Goal: Use online tool/utility: Utilize a website feature to perform a specific function

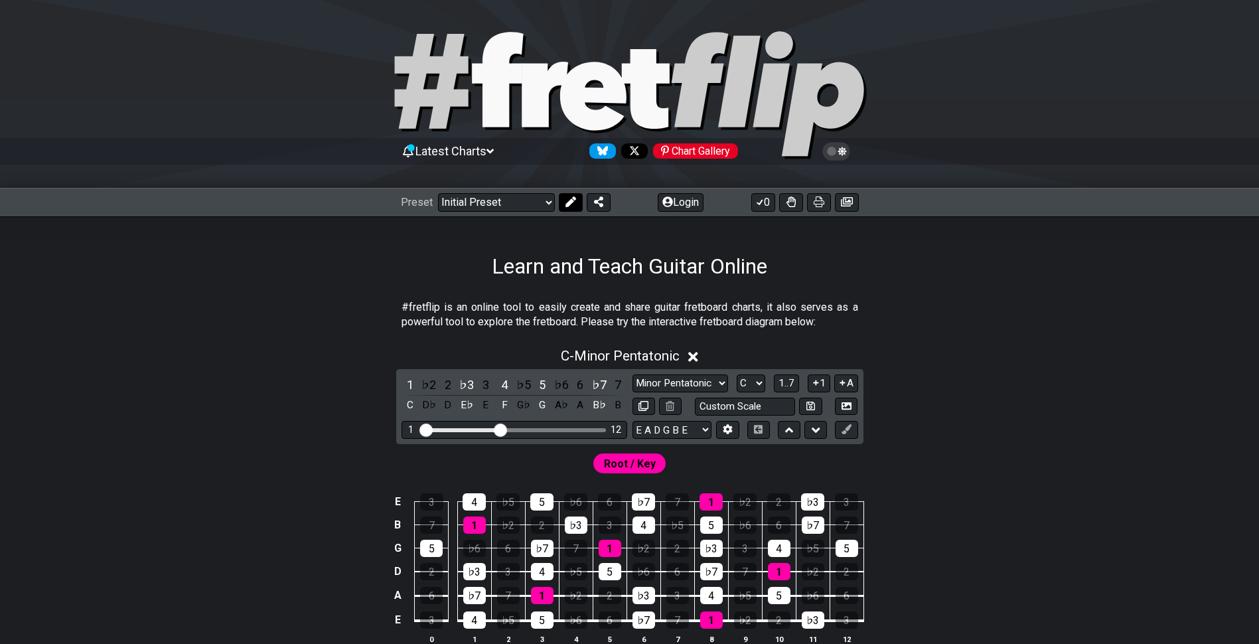
click at [568, 200] on icon at bounding box center [571, 201] width 11 height 11
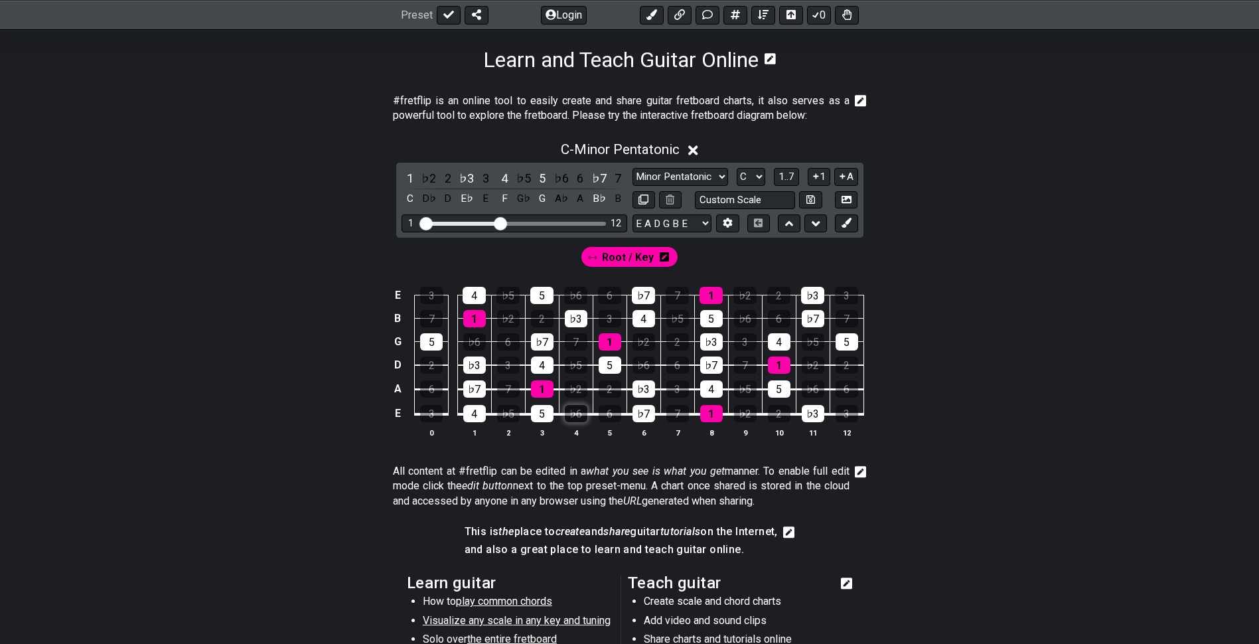
scroll to position [332, 0]
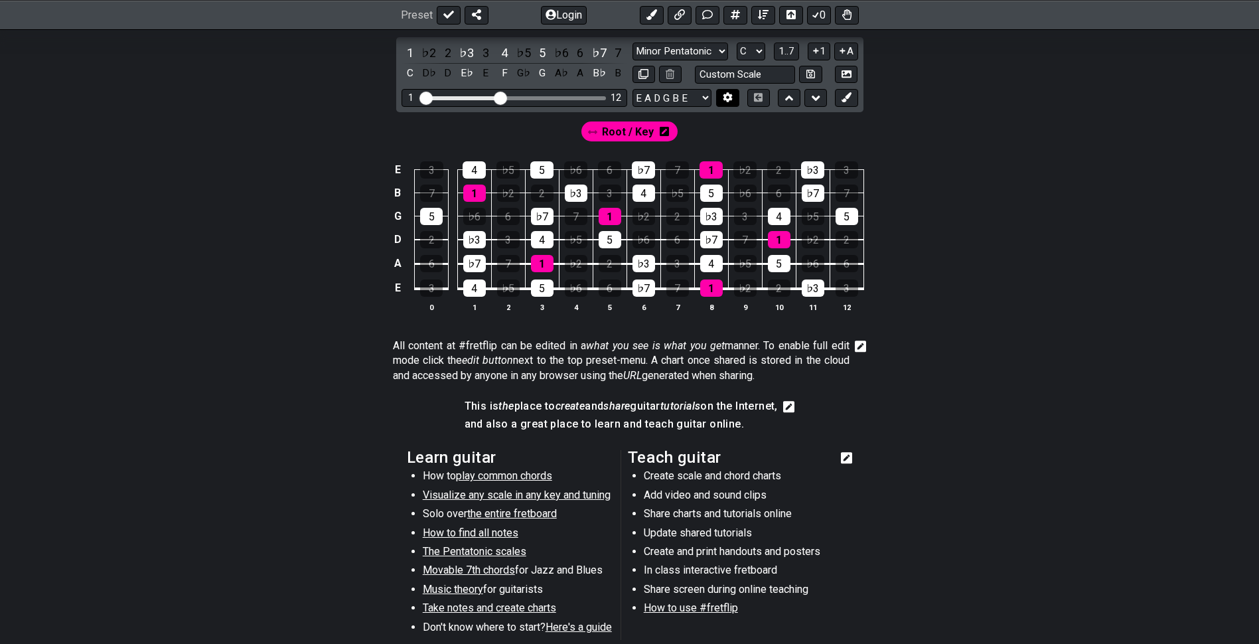
click at [722, 104] on button at bounding box center [727, 98] width 23 height 18
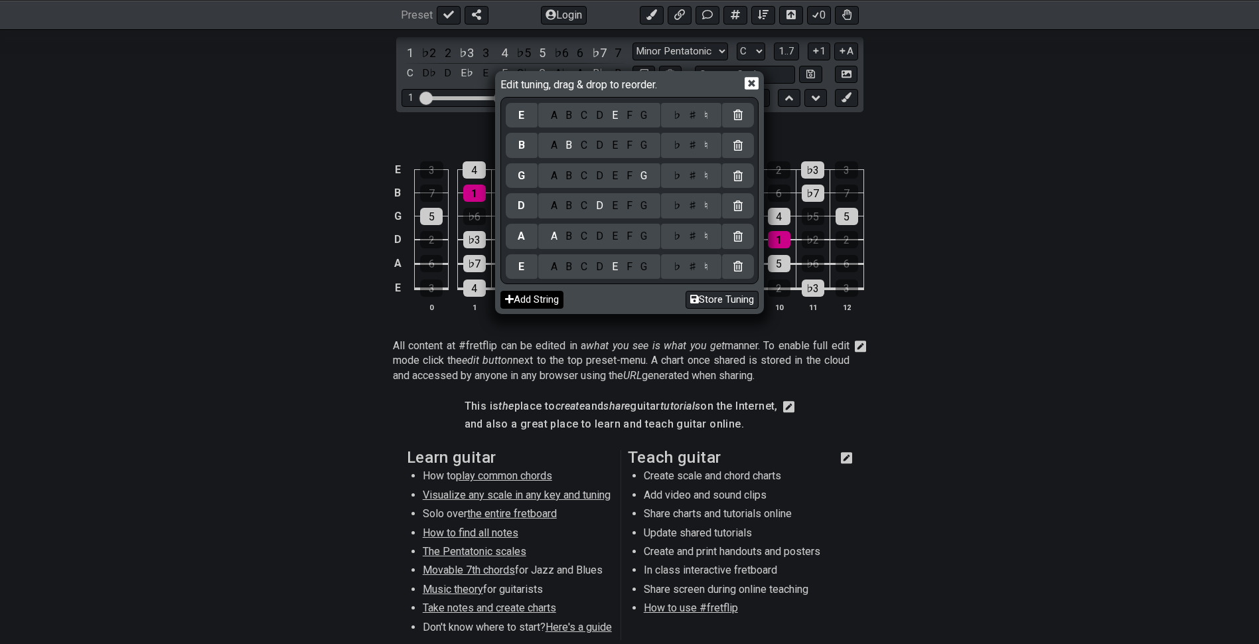
click at [545, 299] on button "Add String" at bounding box center [531, 300] width 63 height 18
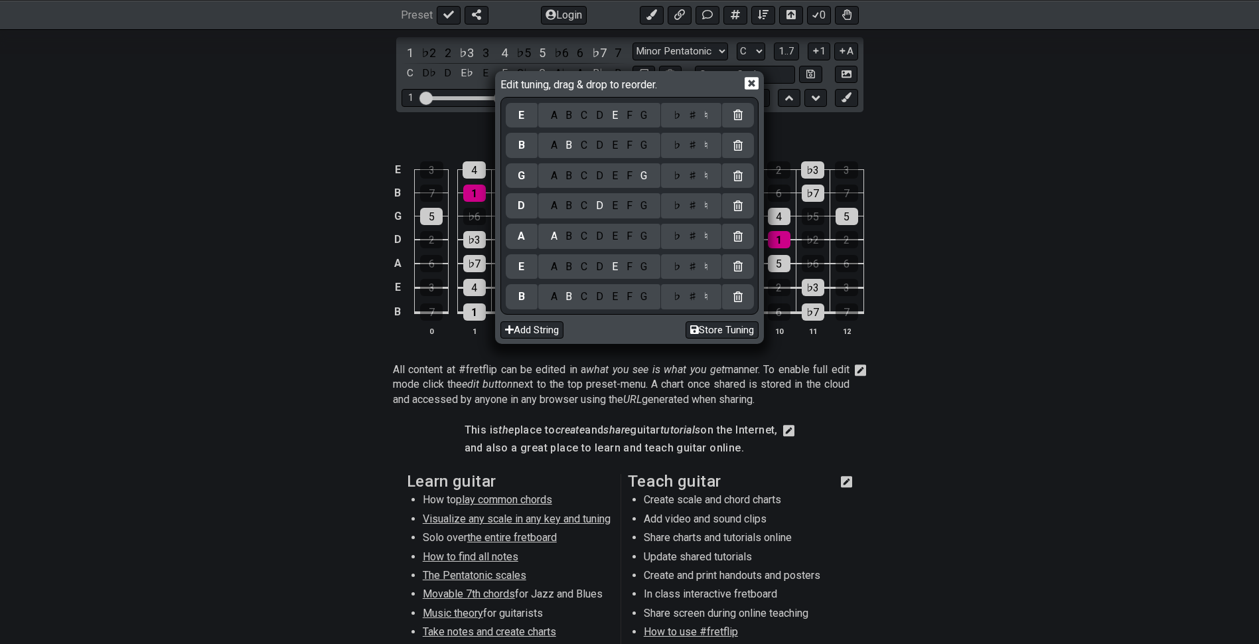
click at [650, 298] on div "G" at bounding box center [644, 296] width 15 height 15
click at [595, 264] on div "D" at bounding box center [600, 267] width 16 height 15
click at [646, 236] on div "G" at bounding box center [644, 236] width 15 height 15
click at [585, 206] on div "C" at bounding box center [584, 205] width 15 height 15
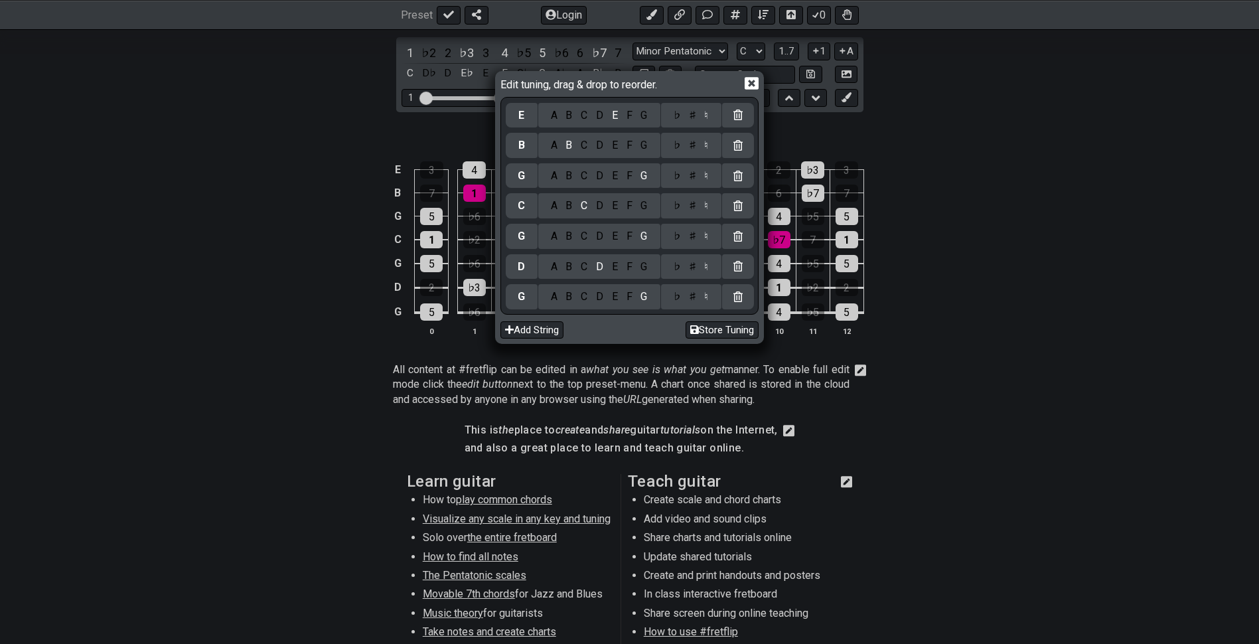
click at [629, 174] on div "F" at bounding box center [629, 176] width 15 height 15
click at [550, 142] on div "A" at bounding box center [553, 145] width 15 height 15
click at [603, 116] on div "D" at bounding box center [600, 115] width 16 height 15
click at [751, 86] on icon at bounding box center [752, 83] width 14 height 13
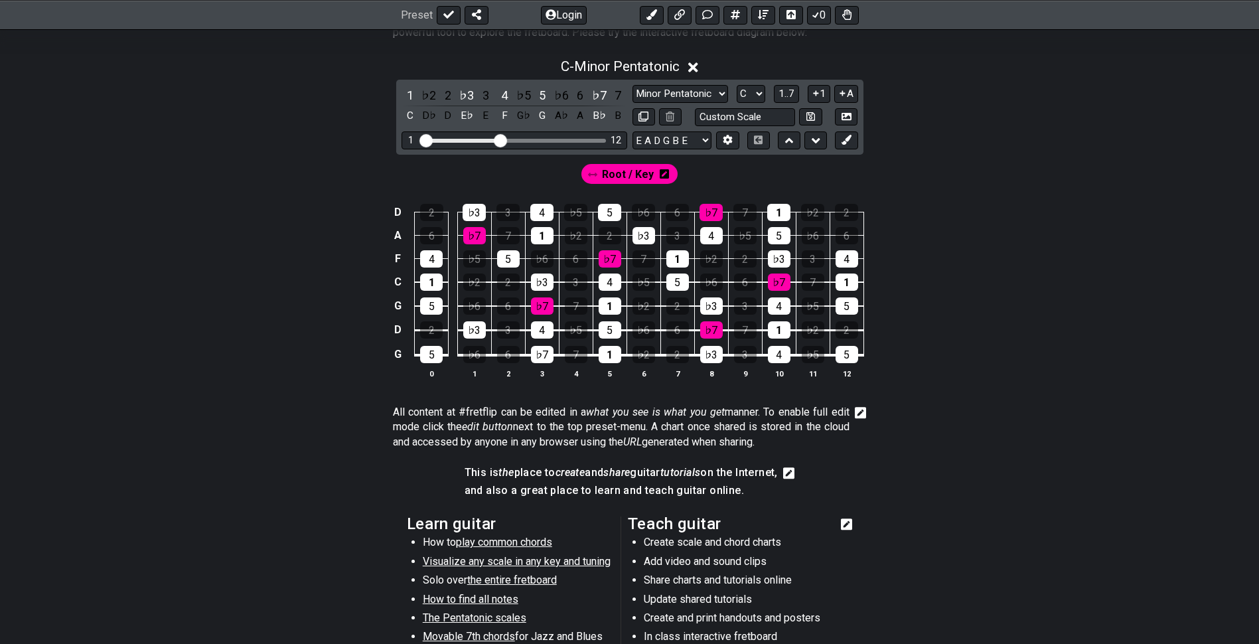
scroll to position [266, 0]
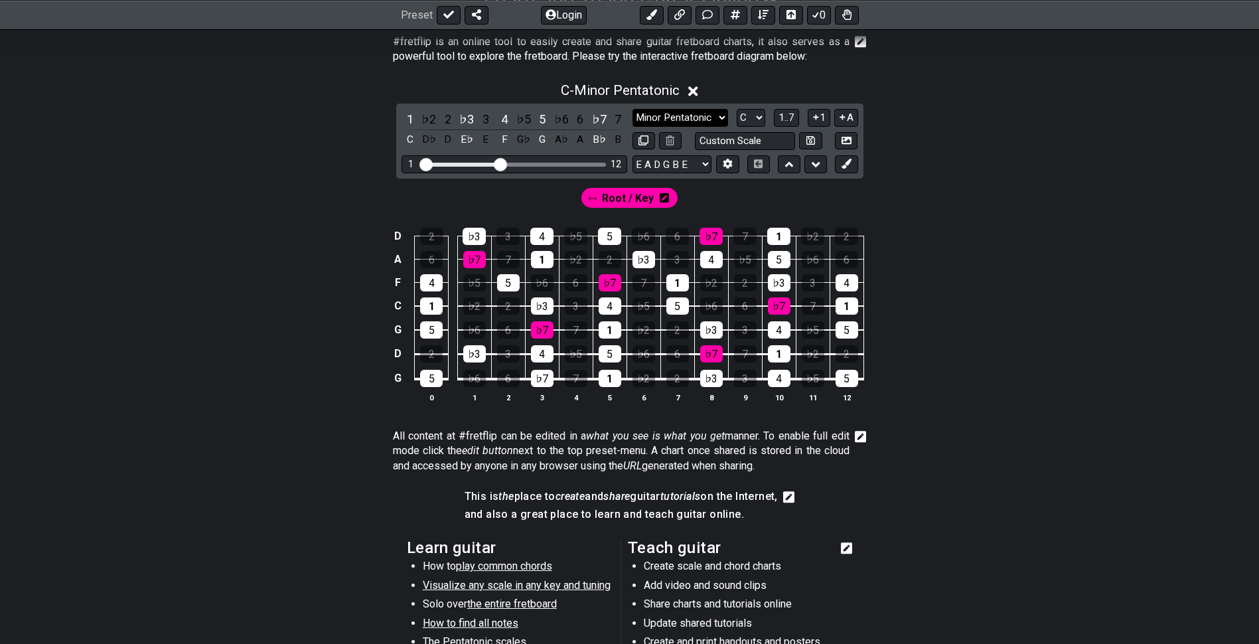
click at [715, 118] on select "Minor Pentatonic Click to edit Minor Pentatonic Major Pentatonic Minor Blues Ma…" at bounding box center [681, 118] width 96 height 18
select select "Major / [PERSON_NAME]"
click at [633, 109] on select "Minor Pentatonic Click to edit Minor Pentatonic Major Pentatonic Minor Blues Ma…" at bounding box center [681, 118] width 96 height 18
